Goal: Information Seeking & Learning: Learn about a topic

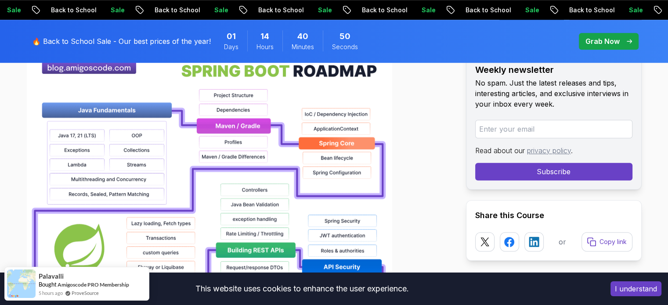
scroll to position [666, 0]
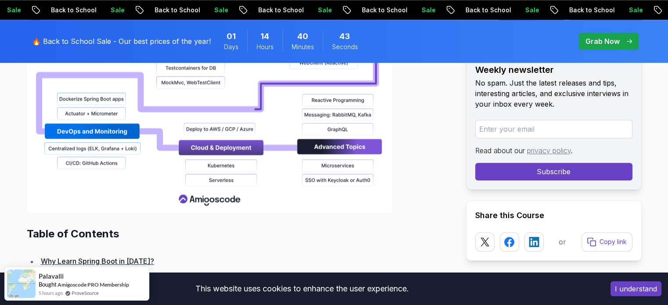
scroll to position [1122, 0]
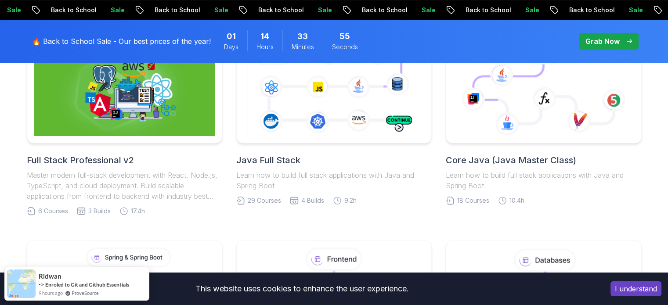
scroll to position [274, 0]
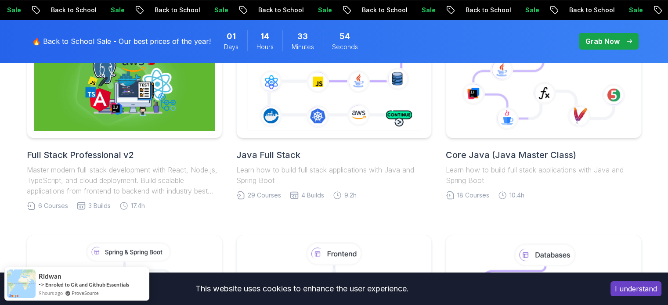
click at [633, 288] on button "I understand" at bounding box center [636, 289] width 51 height 15
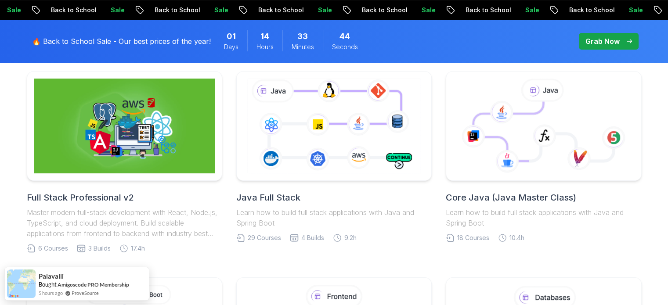
scroll to position [230, 0]
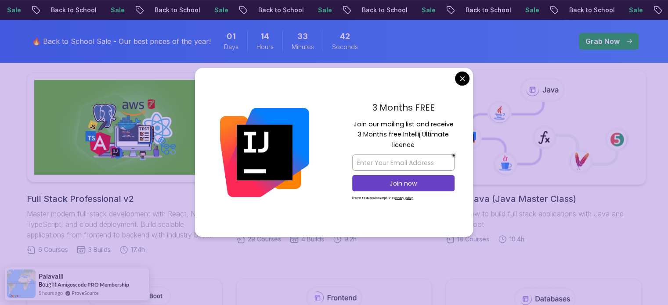
click at [531, 136] on icon at bounding box center [513, 133] width 87 height 62
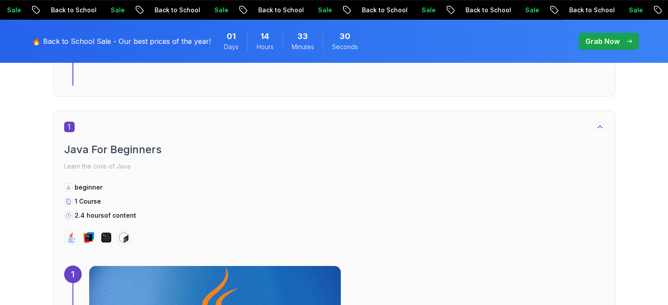
scroll to position [432, 0]
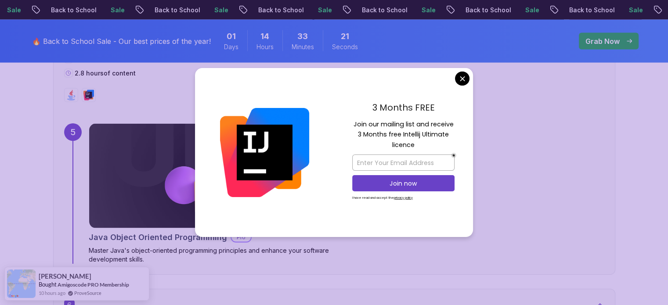
scroll to position [1838, 0]
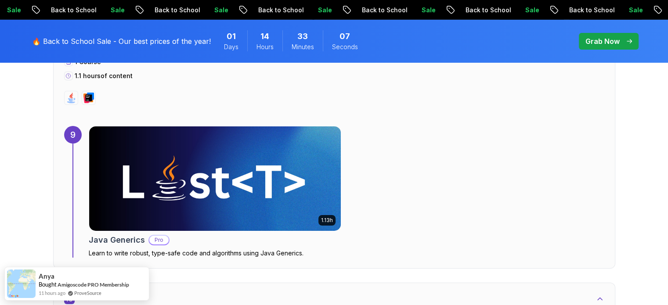
scroll to position [3063, 0]
